Goal: Information Seeking & Learning: Learn about a topic

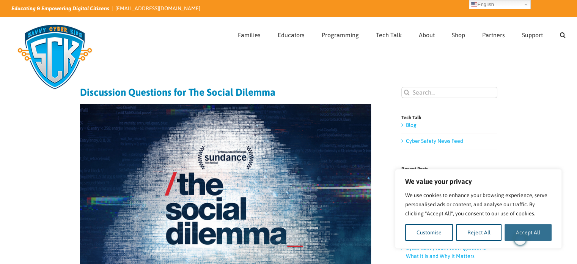
click at [542, 230] on button "Accept All" at bounding box center [528, 232] width 47 height 17
checkbox input "true"
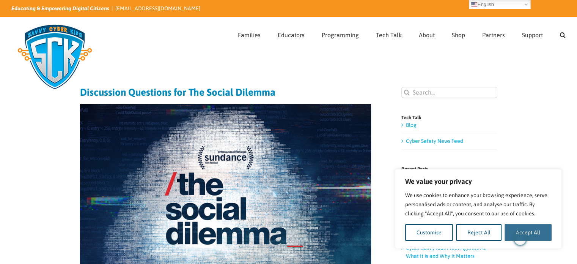
checkbox input "true"
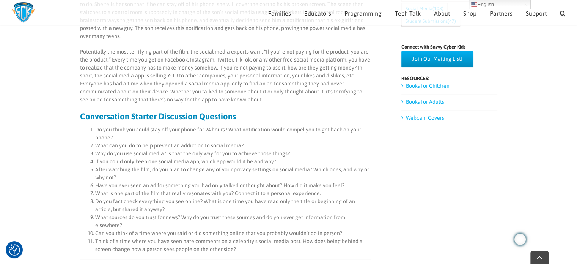
scroll to position [417, 0]
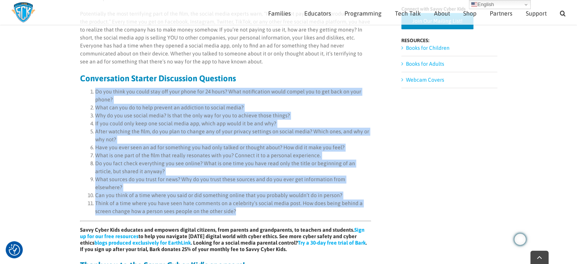
drag, startPoint x: 96, startPoint y: 83, endPoint x: 291, endPoint y: 195, distance: 225.3
click at [291, 195] on ol "Do you think you could stay off your phone for 24 hours? What notification woul…" at bounding box center [225, 152] width 291 height 128
copy ol "Lo ips dolor sit ametc adip eli sedd eiusm tem 67 incid? Utla etdoloremagn aliq…"
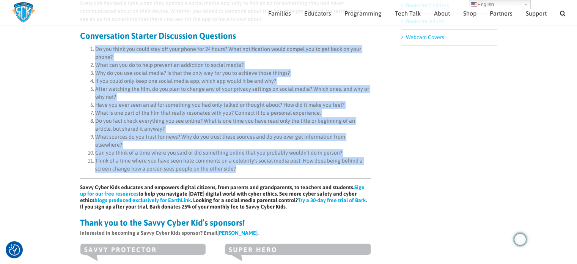
scroll to position [455, 0]
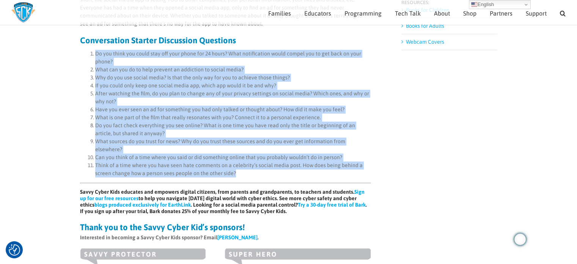
copy ol "Lo ips dolor sit ametc adip eli sedd eiusm tem 67 incid? Utla etdoloremagn aliq…"
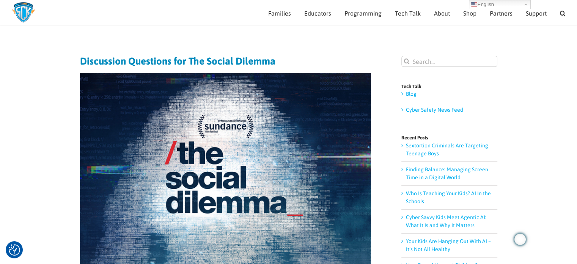
scroll to position [0, 0]
